Goal: Task Accomplishment & Management: Use online tool/utility

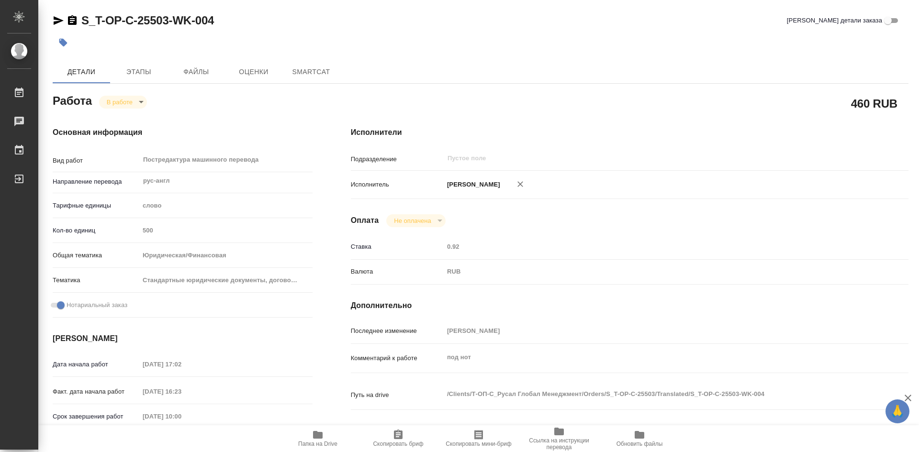
type textarea "x"
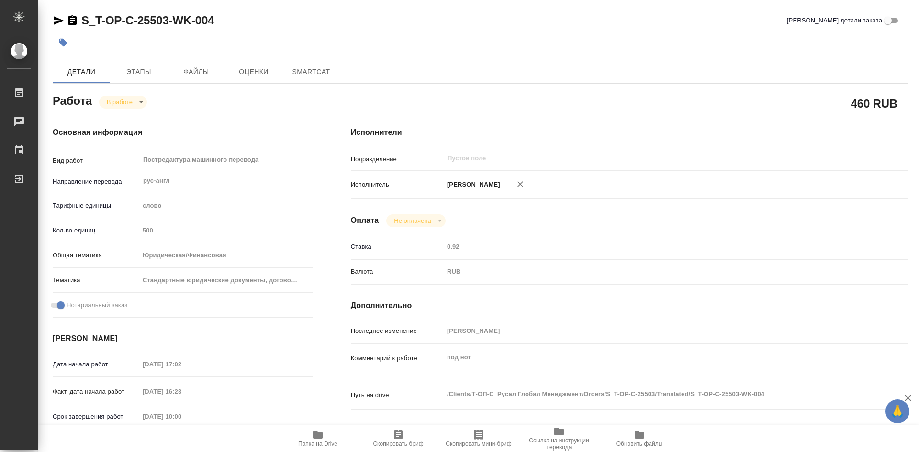
type textarea "x"
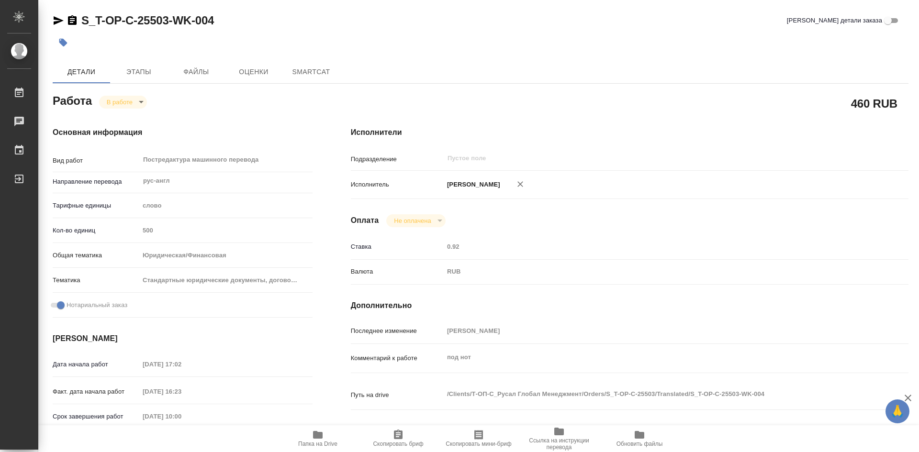
type textarea "x"
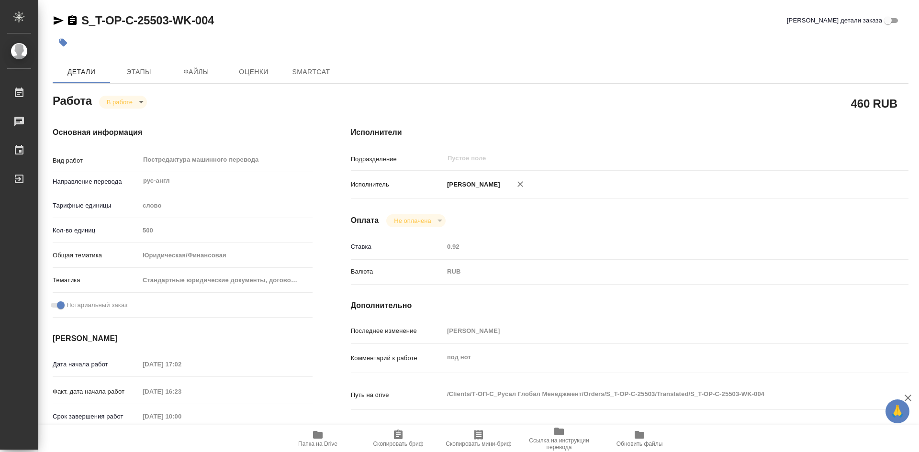
type textarea "x"
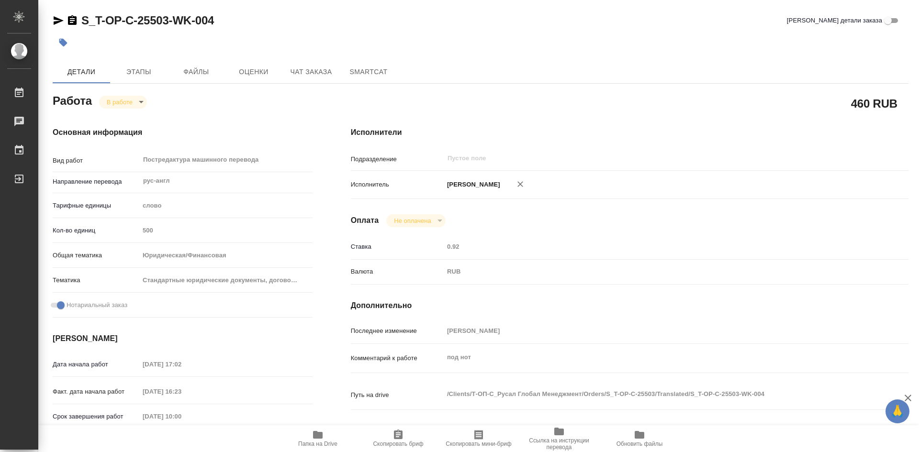
click at [138, 102] on body "🙏 .cls-1 fill:#fff; AWATERA [PERSON_NAME] Работы Чаты График Выйти S_T-OP-C-255…" at bounding box center [459, 226] width 919 height 452
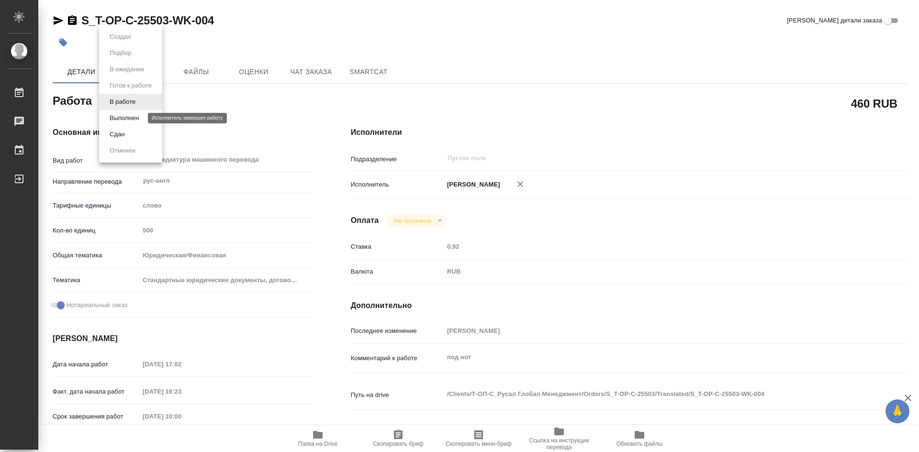
type textarea "x"
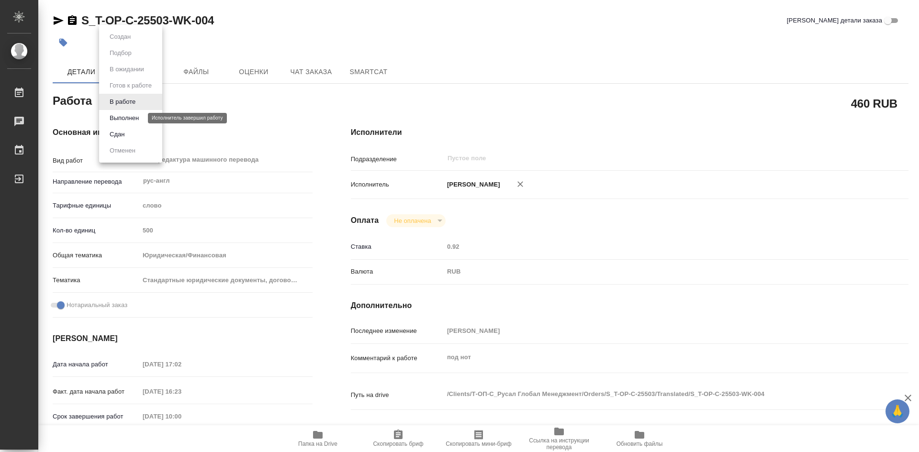
drag, startPoint x: 133, startPoint y: 115, endPoint x: 134, endPoint y: 134, distance: 19.1
click at [133, 116] on button "Выполнен" at bounding box center [124, 118] width 35 height 11
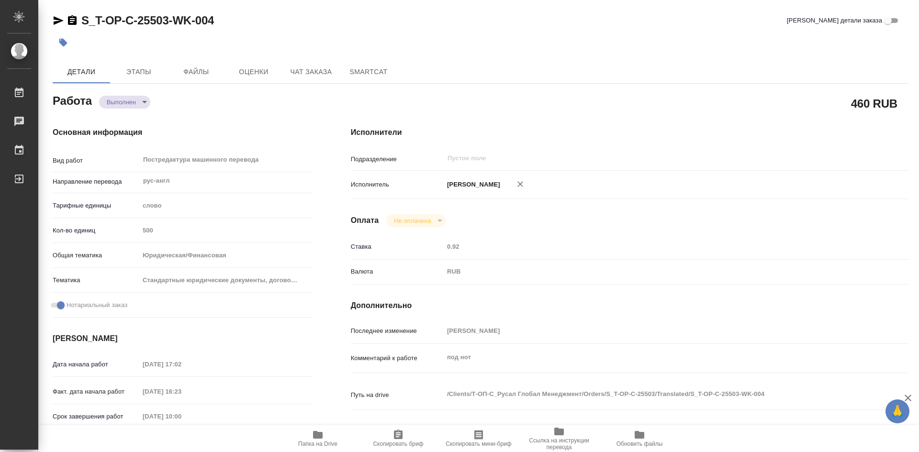
type textarea "x"
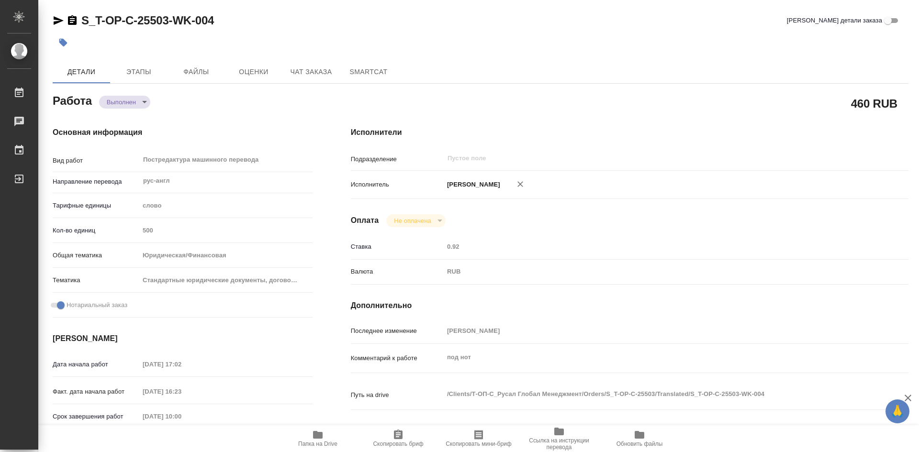
type textarea "x"
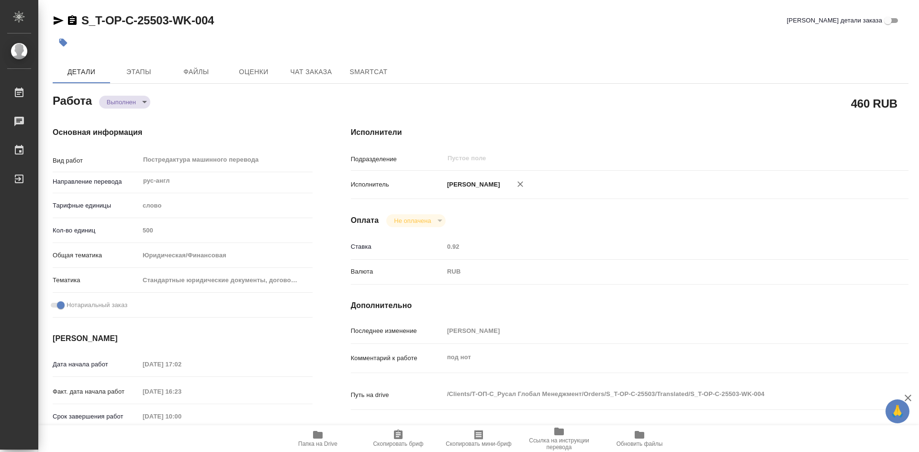
type textarea "x"
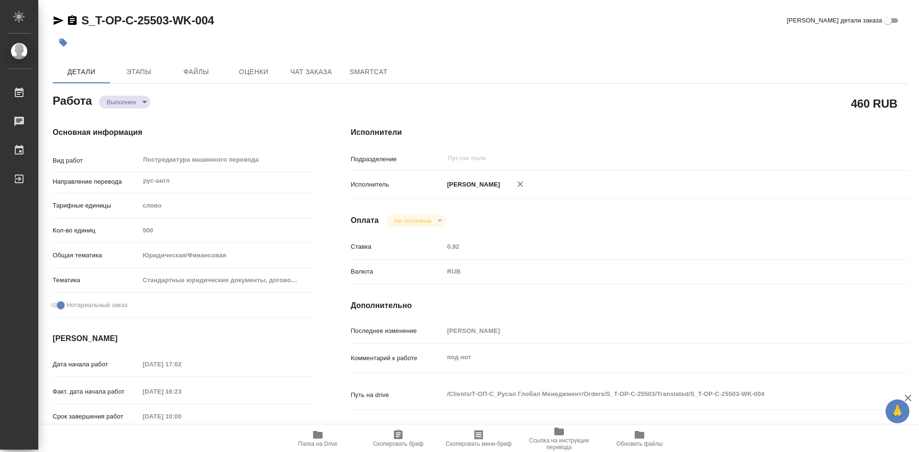
type textarea "x"
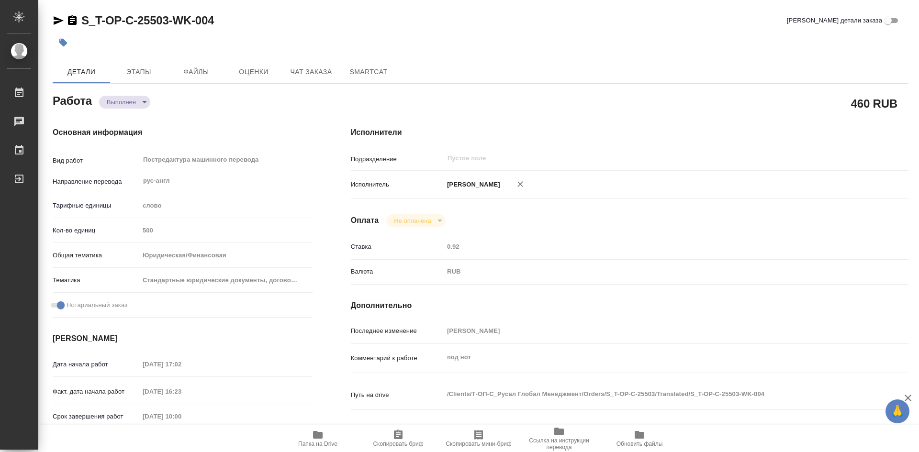
click at [316, 434] on icon "button" at bounding box center [318, 435] width 10 height 8
type textarea "x"
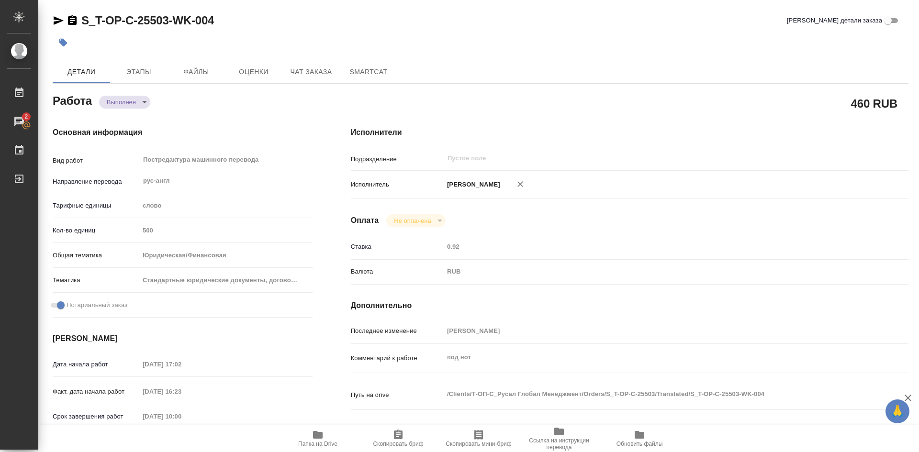
type textarea "x"
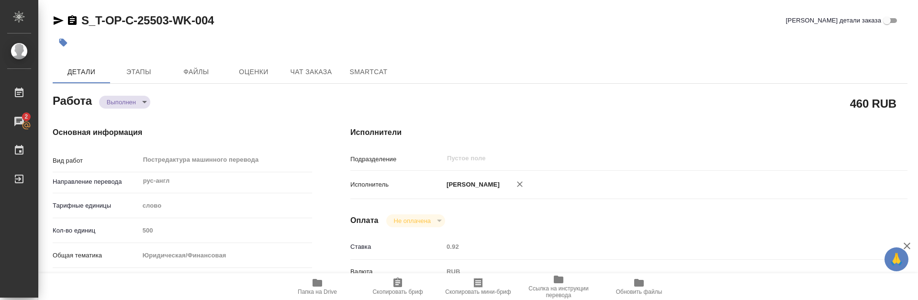
type textarea "x"
